Goal: Find specific page/section: Find specific page/section

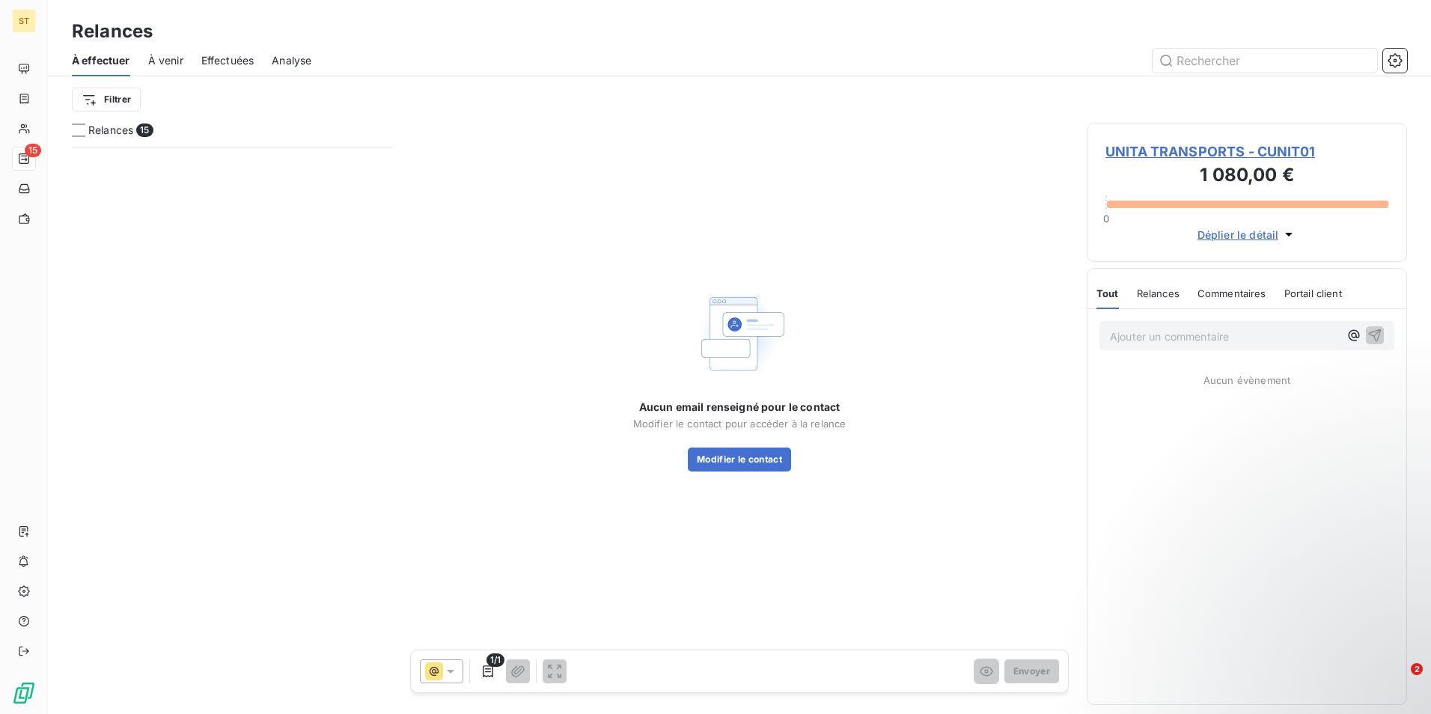
scroll to position [556, 309]
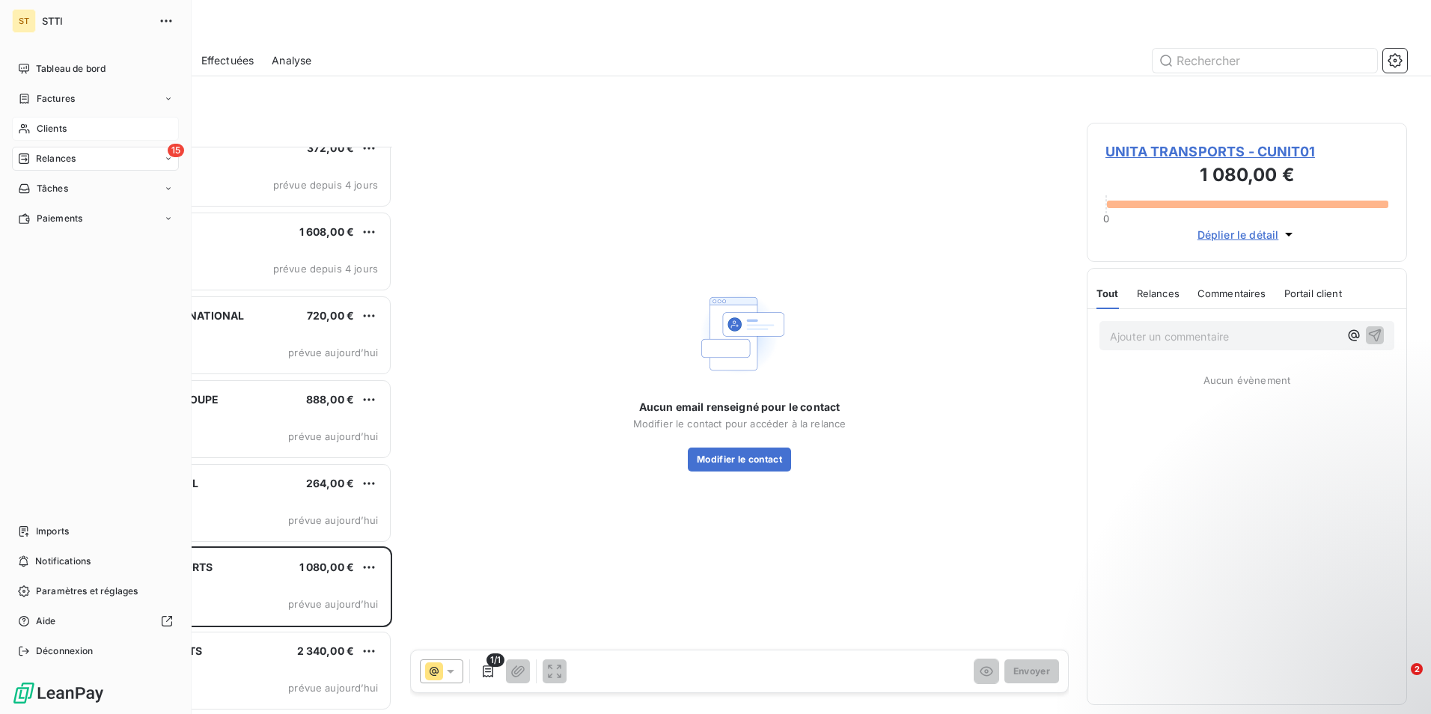
click at [37, 122] on span "Clients" at bounding box center [52, 128] width 30 height 13
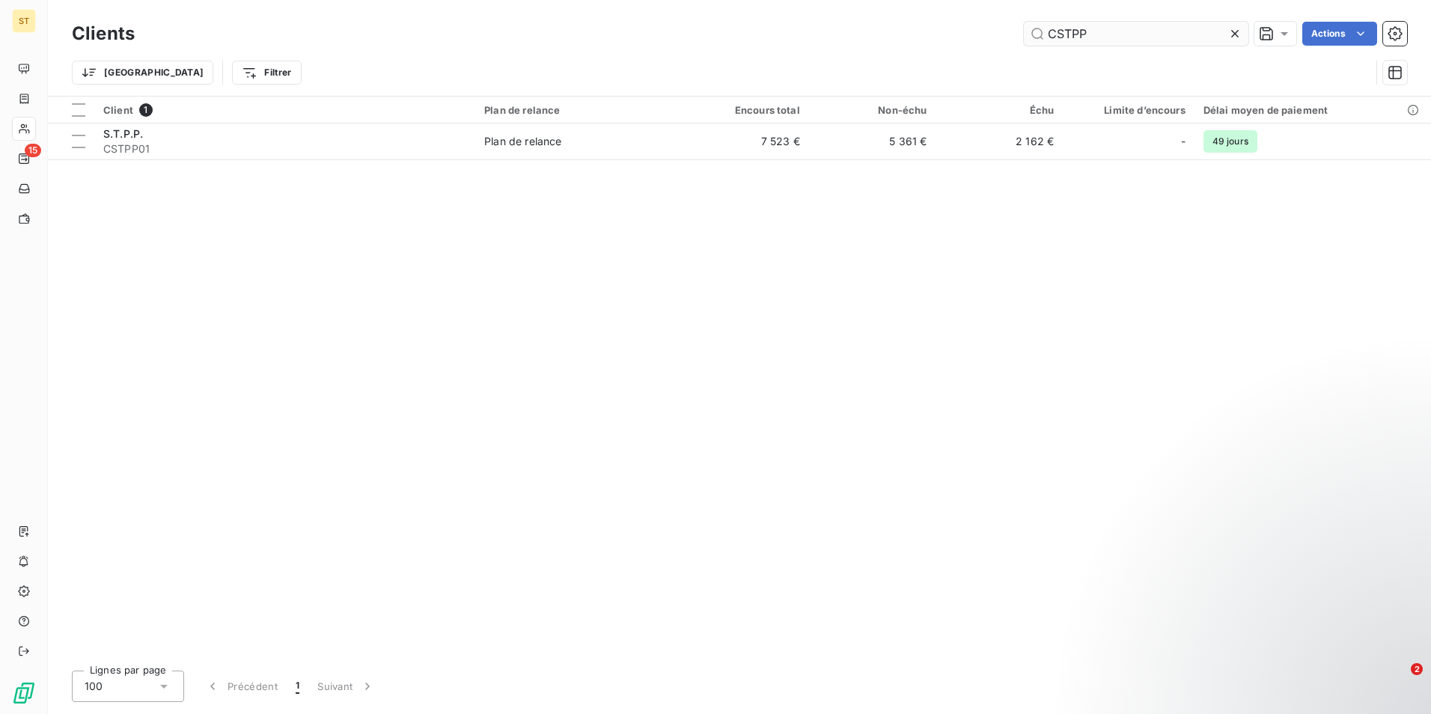
click at [1136, 28] on input "CSTPP" at bounding box center [1136, 34] width 224 height 24
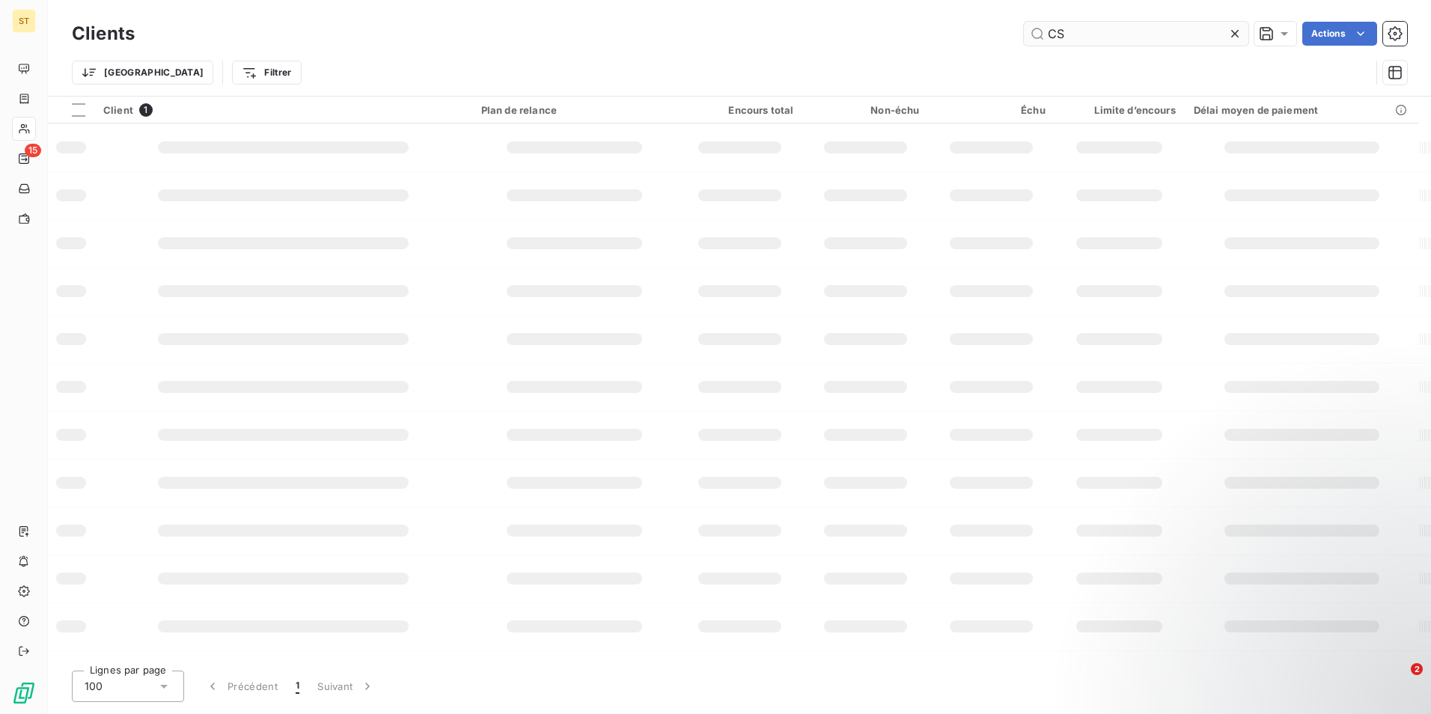
type input "C"
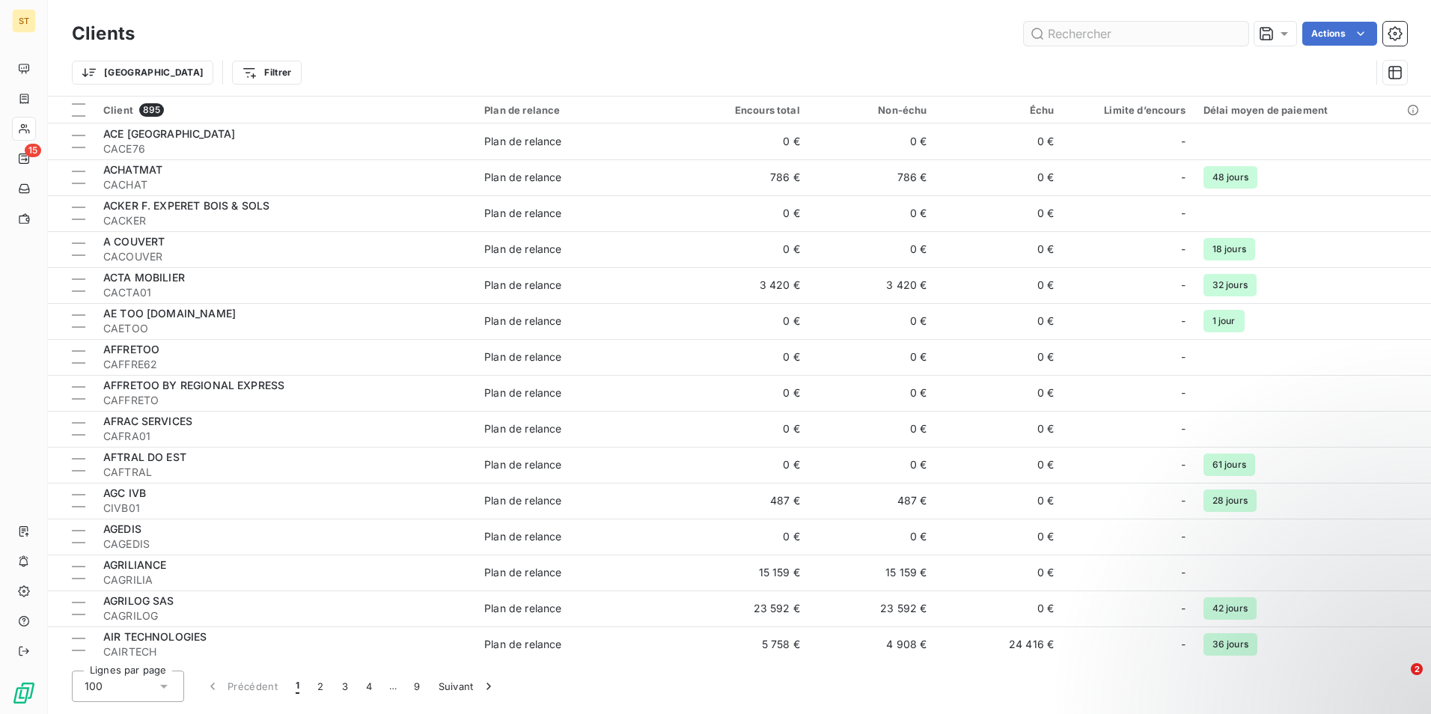
click at [1059, 34] on input "text" at bounding box center [1136, 34] width 224 height 24
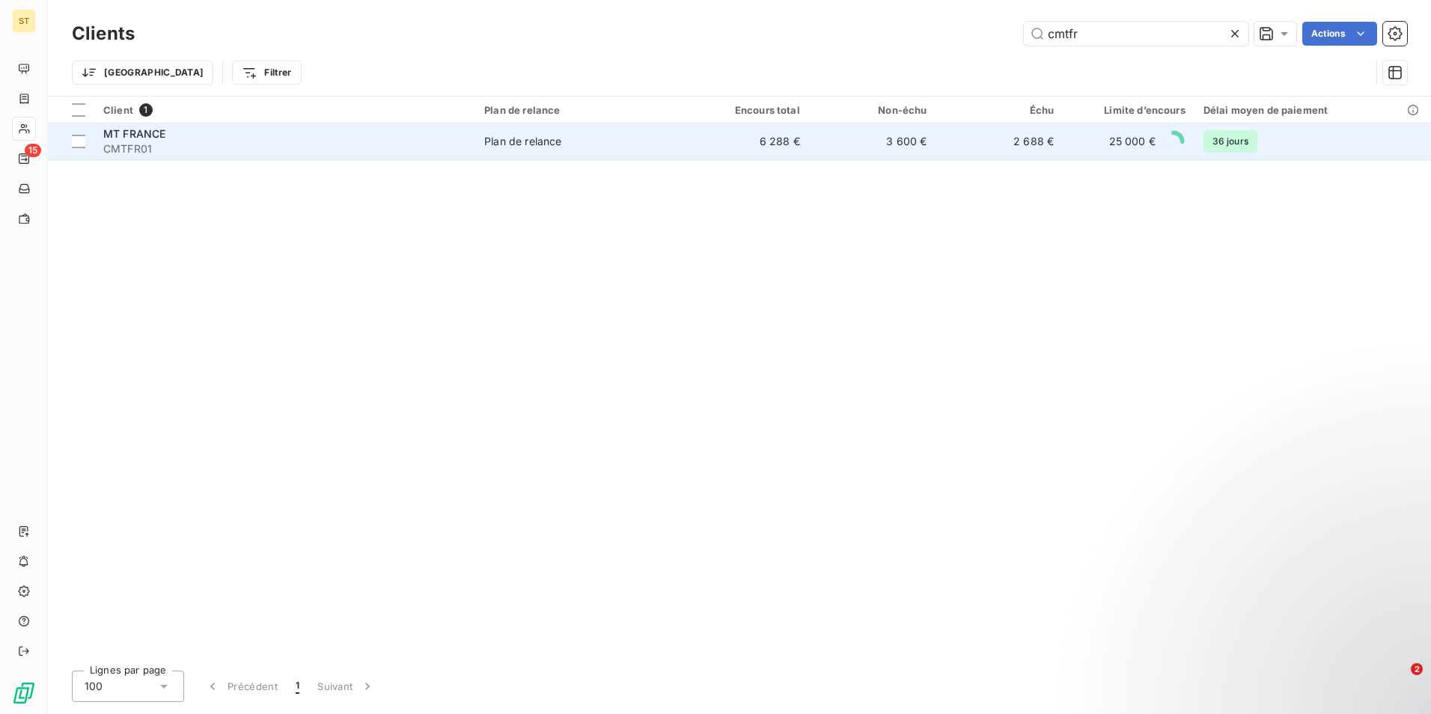
type input "cmtfr"
click at [279, 154] on span "CMTFR01" at bounding box center [284, 148] width 363 height 15
